Goal: Task Accomplishment & Management: Manage account settings

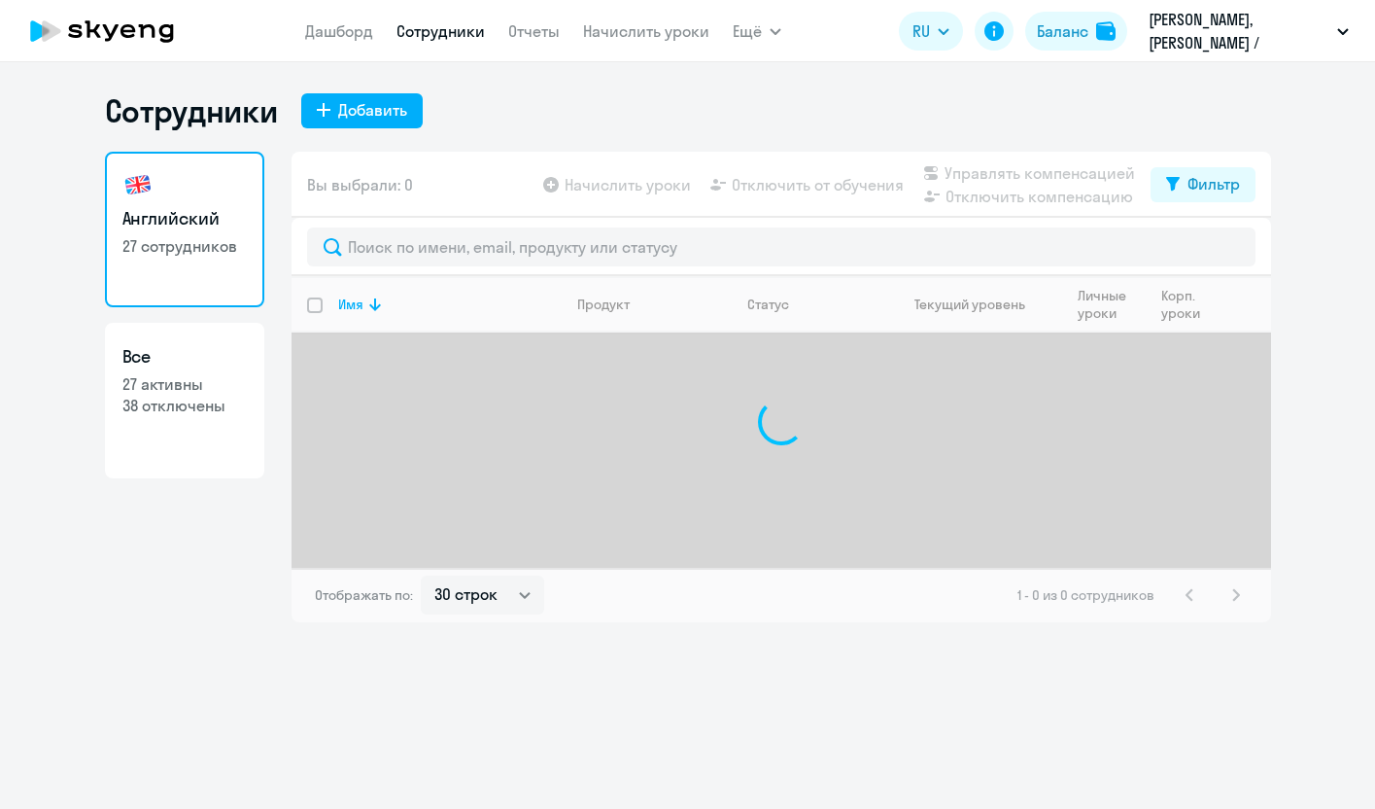
select select "30"
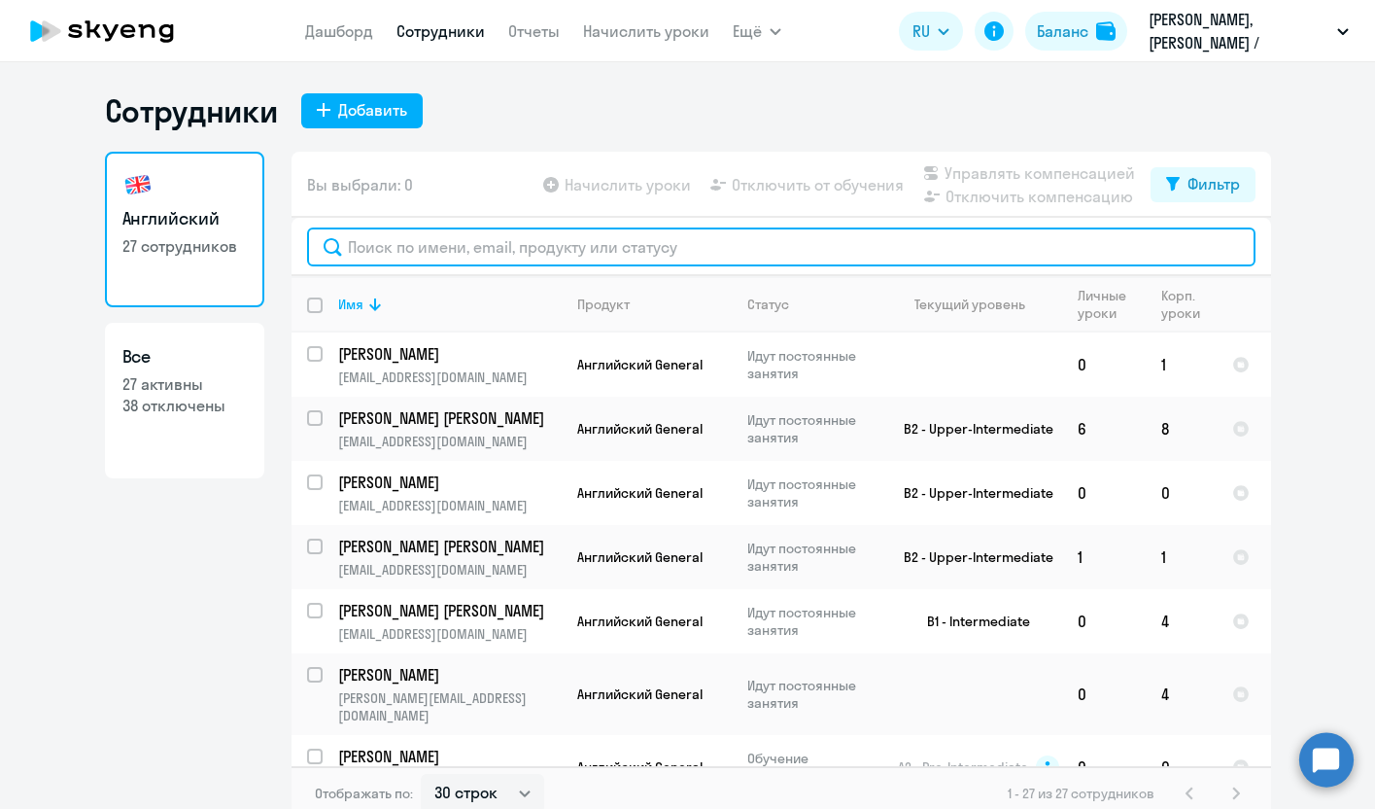
click at [479, 250] on input "text" at bounding box center [781, 246] width 949 height 39
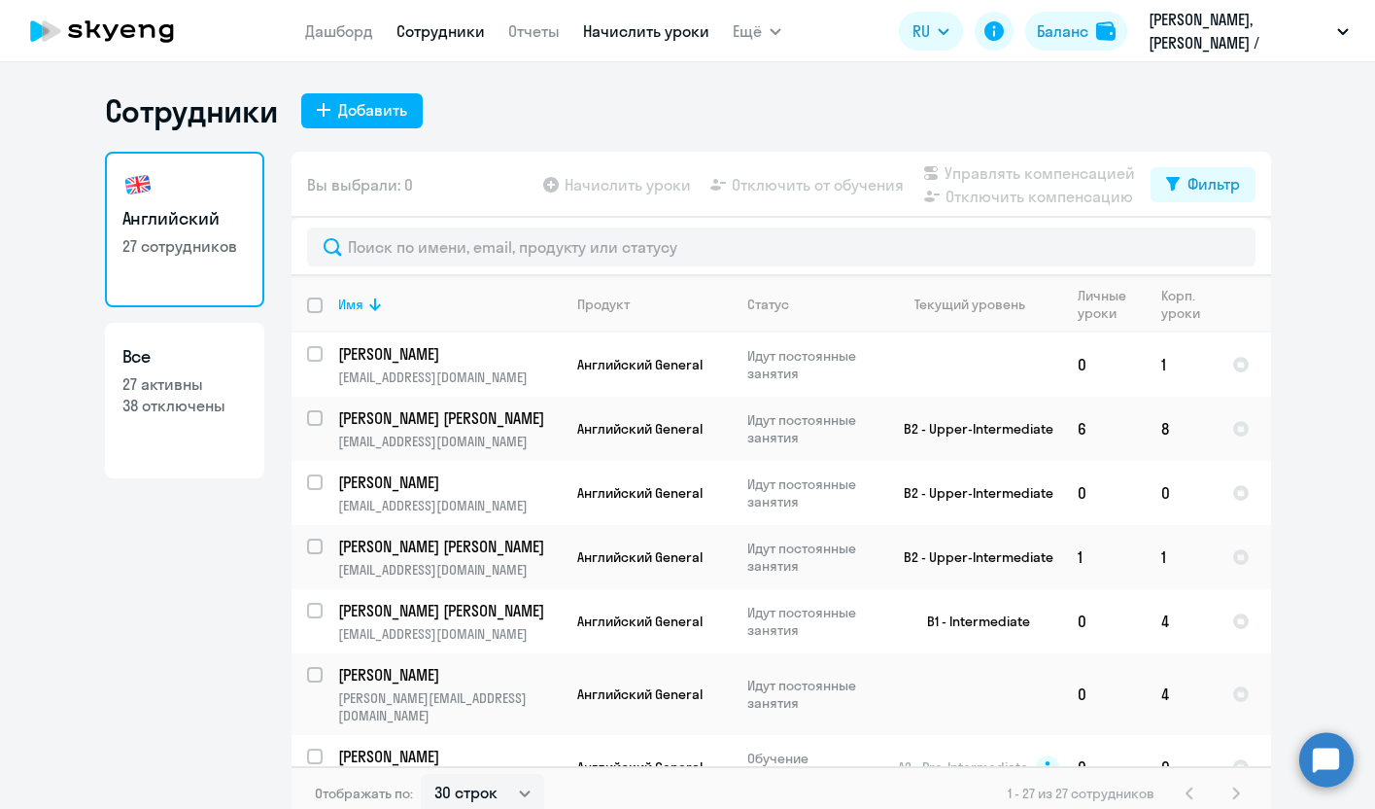
click at [622, 38] on link "Начислить уроки" at bounding box center [646, 30] width 126 height 19
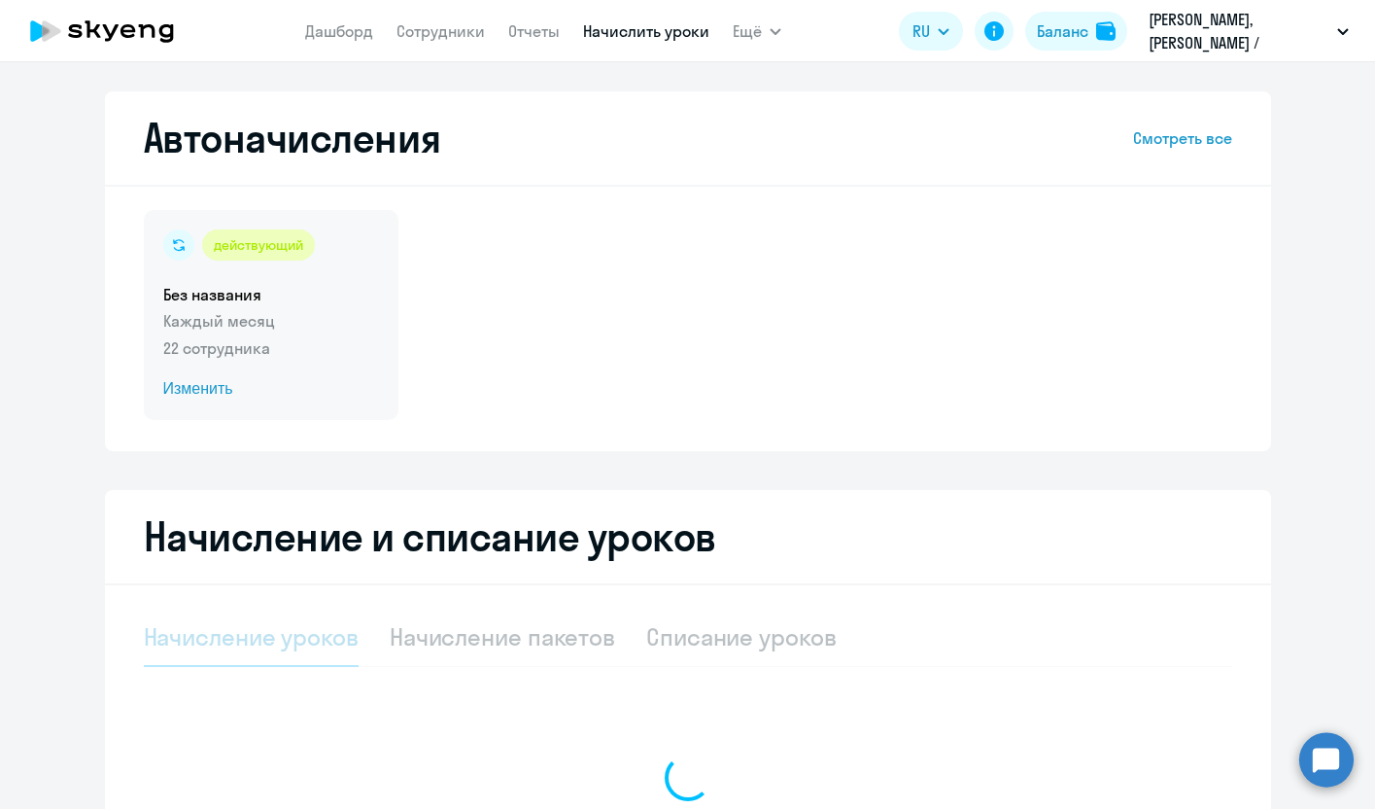
click at [221, 306] on div "действующий Без названия Каждый месяц 22 сотрудника Изменить" at bounding box center [271, 315] width 255 height 210
select select "10"
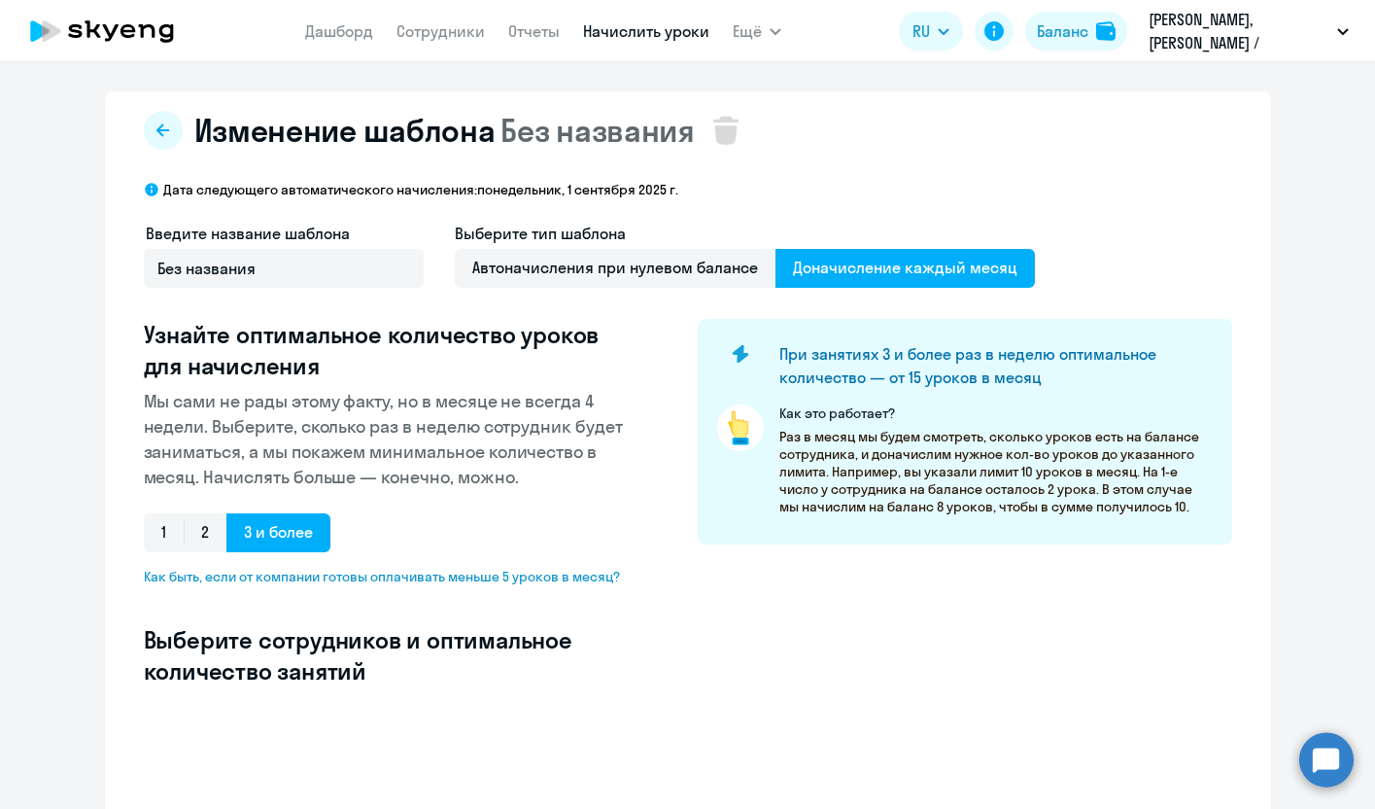
select select "10"
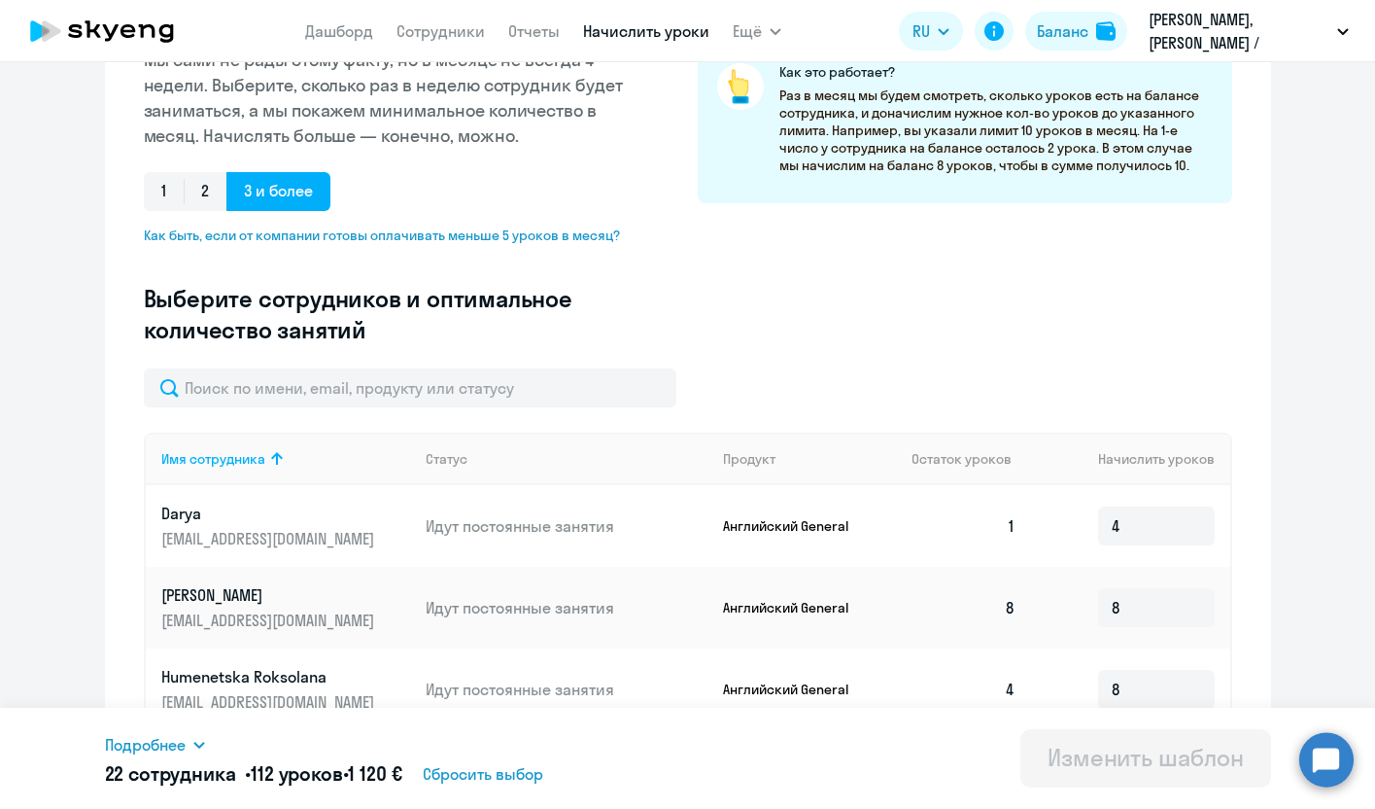
scroll to position [349, 0]
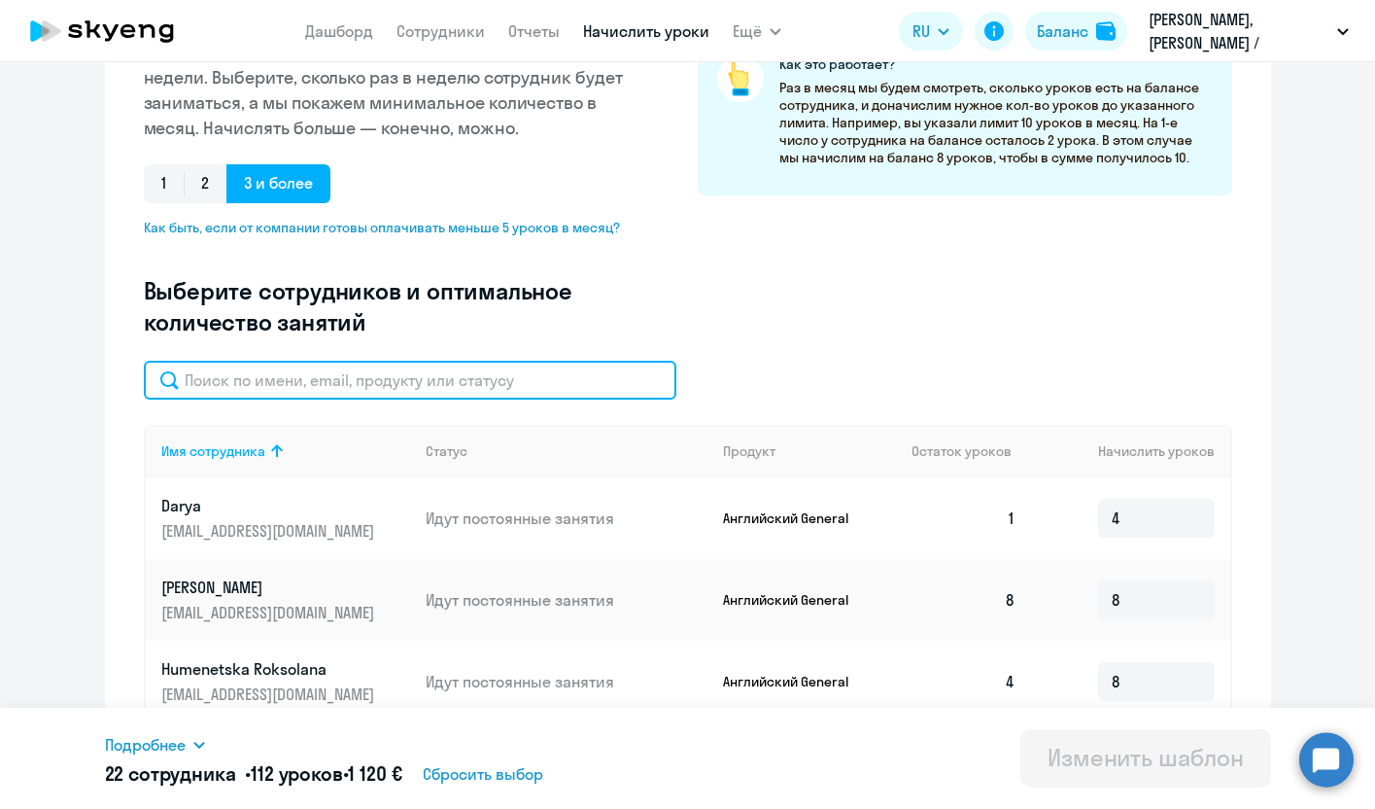
click at [399, 382] on input "text" at bounding box center [410, 380] width 533 height 39
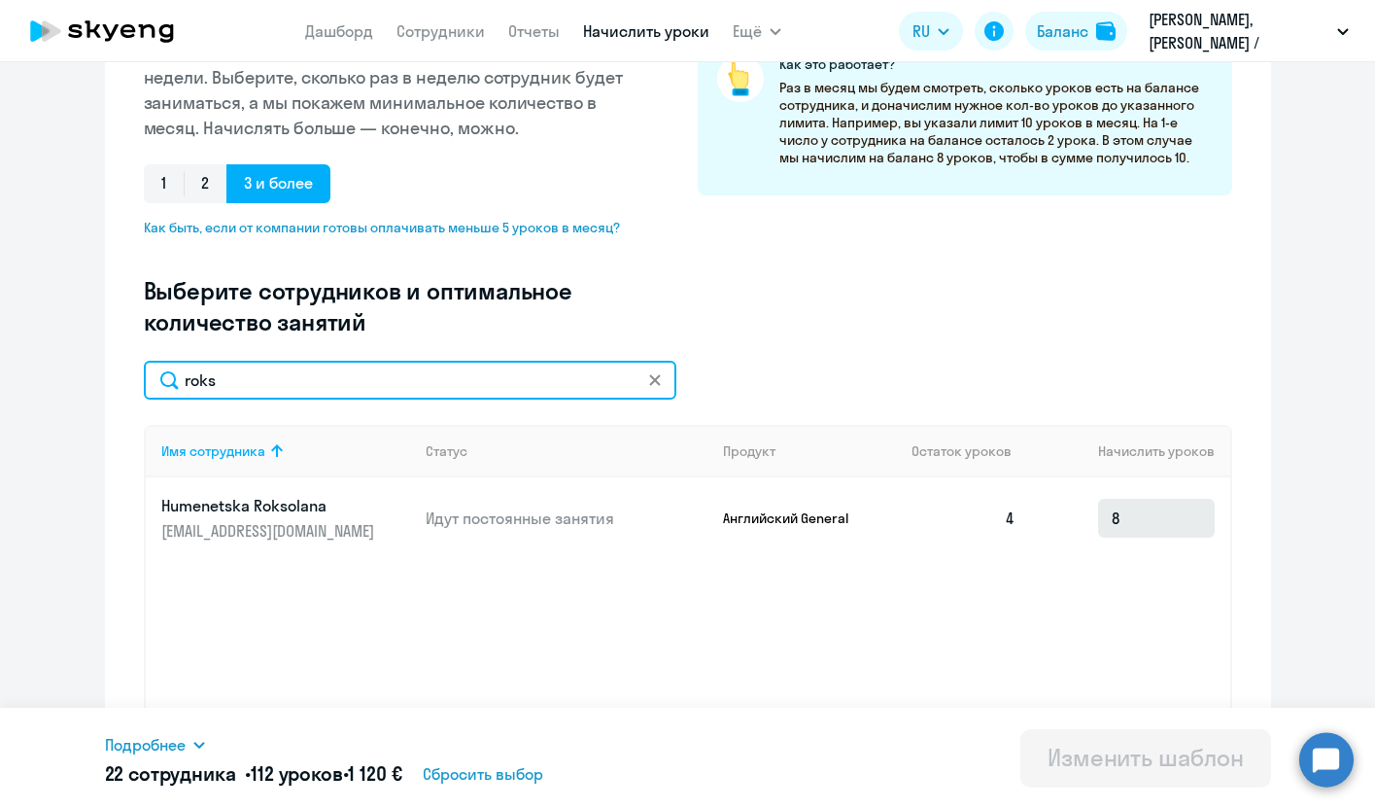
type input "roks"
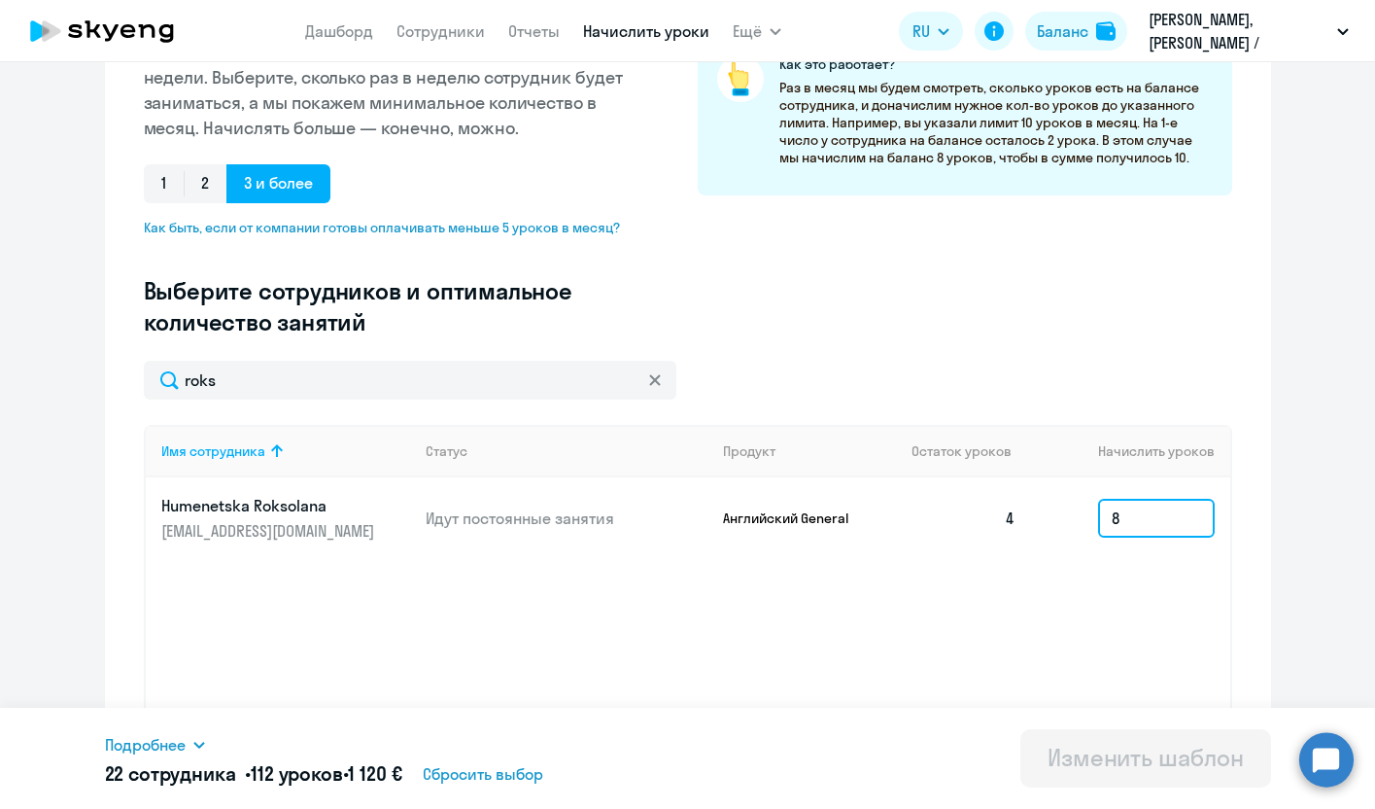
click at [1167, 515] on input "8" at bounding box center [1156, 518] width 117 height 39
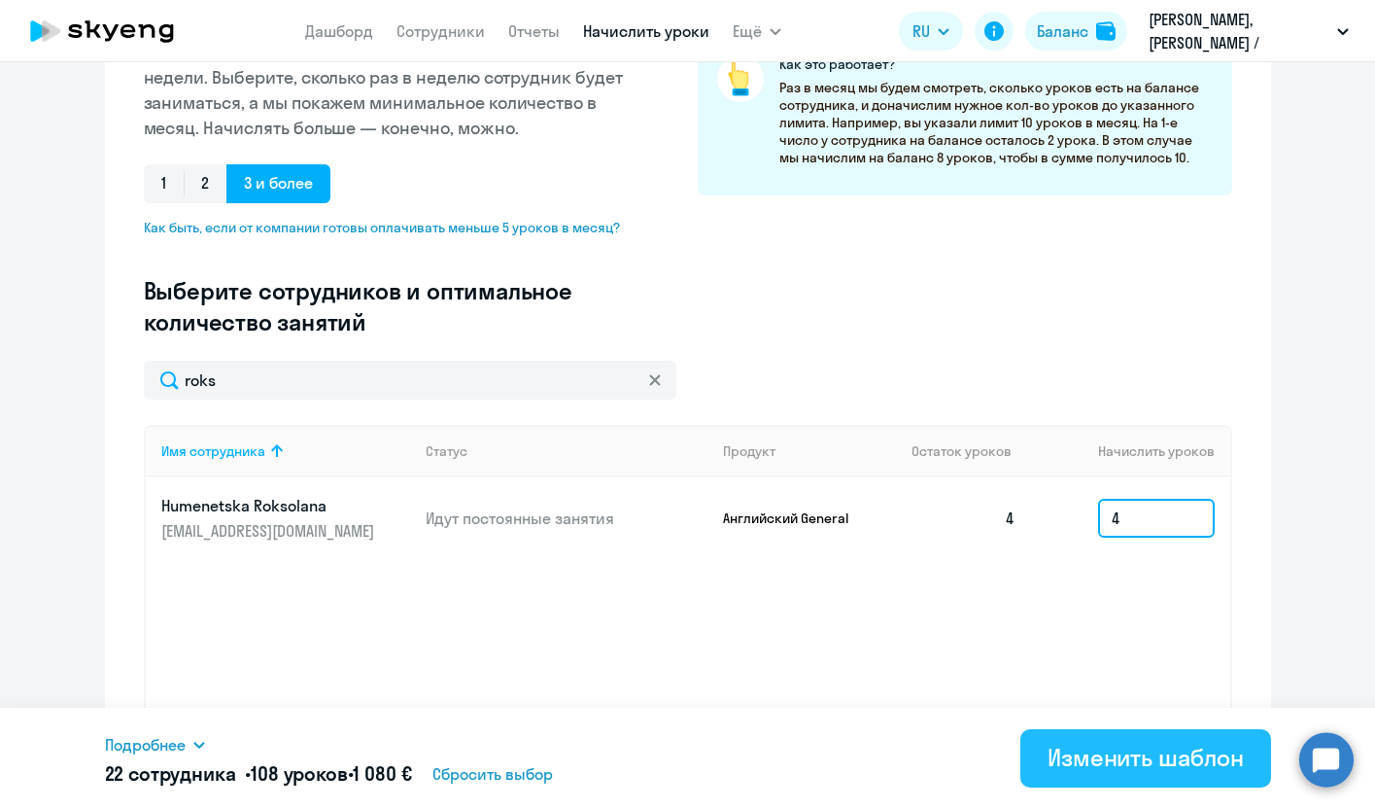
type input "4"
click at [1203, 761] on div "Изменить шаблон" at bounding box center [1146, 757] width 196 height 31
